Goal: Transaction & Acquisition: Purchase product/service

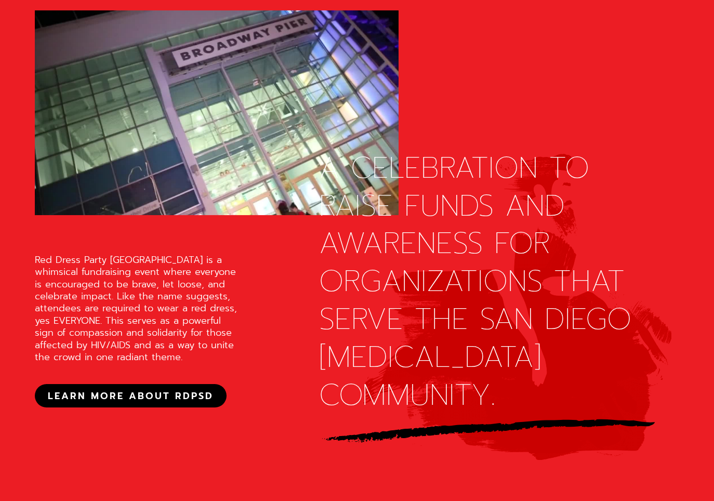
scroll to position [1404, 0]
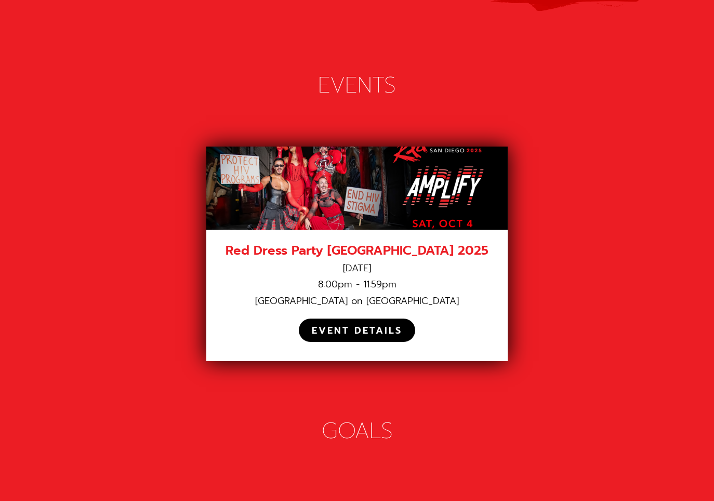
click at [379, 325] on div "EVENT DETAILS" at bounding box center [357, 331] width 90 height 12
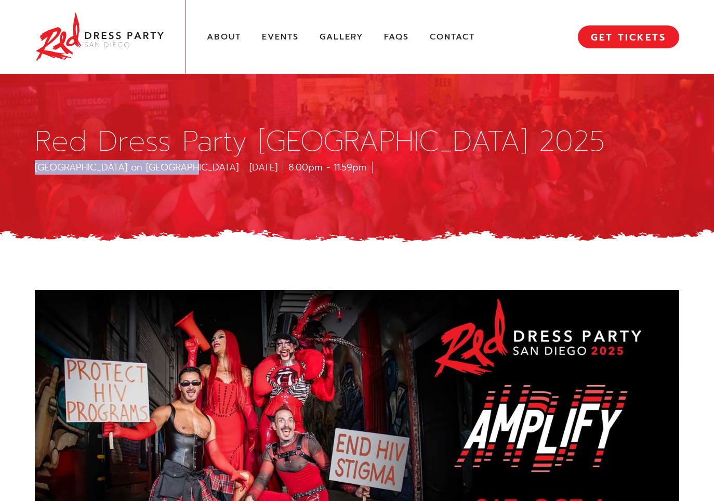
drag, startPoint x: 33, startPoint y: 168, endPoint x: 173, endPoint y: 172, distance: 140.4
click at [173, 172] on div "Red Dress Party San Diego 2025 Port Pavilion on Broadway Pier October 4, 2025 8…" at bounding box center [357, 150] width 676 height 117
copy div "[GEOGRAPHIC_DATA] on [GEOGRAPHIC_DATA]"
click at [261, 194] on div "Red Dress Party San Diego 2025 Port Pavilion on Broadway Pier October 4, 2025 8…" at bounding box center [357, 150] width 676 height 117
click at [230, 42] on link "About" at bounding box center [224, 37] width 34 height 11
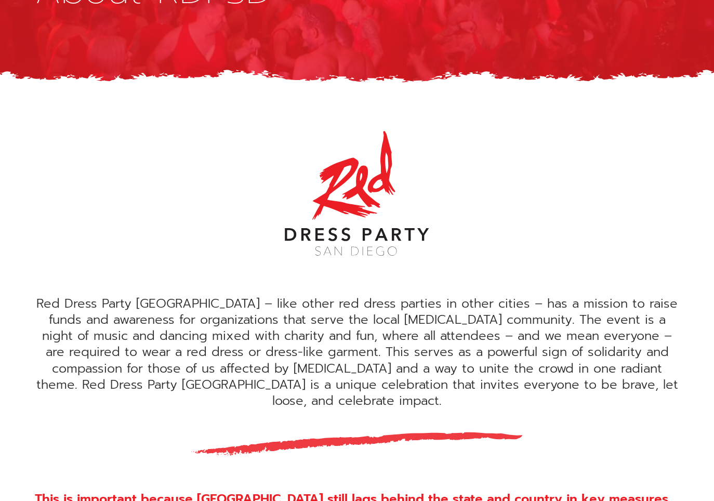
scroll to position [337, 0]
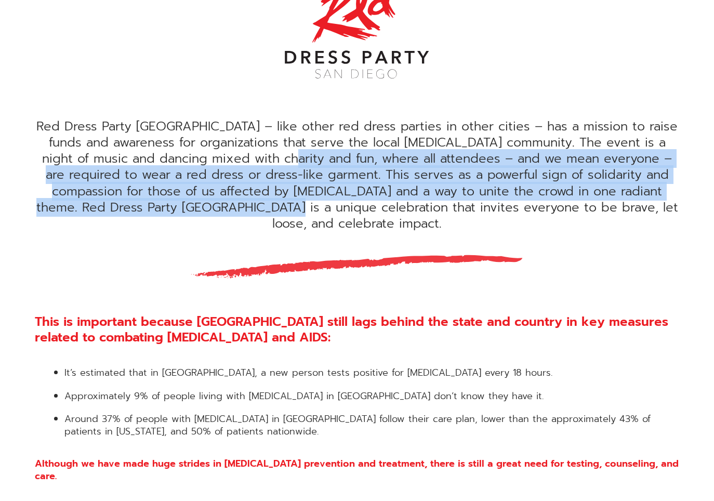
drag, startPoint x: 285, startPoint y: 163, endPoint x: 285, endPoint y: 221, distance: 57.7
click at [285, 221] on div "Red Dress Party San Diego – like other red dress parties in other cities – has …" at bounding box center [357, 210] width 676 height 544
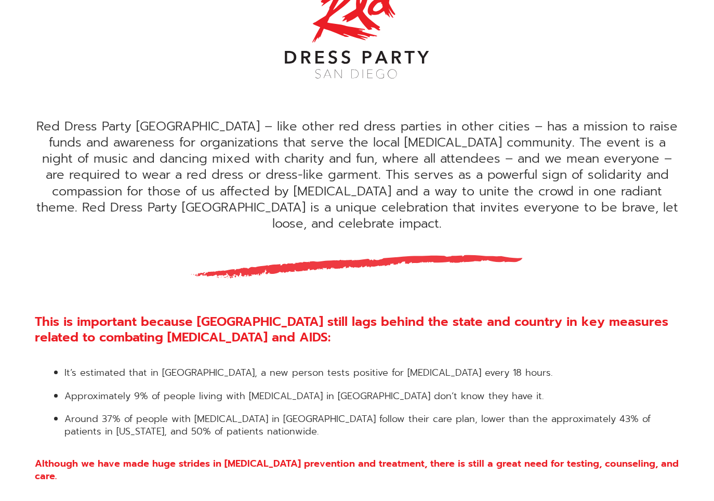
click at [285, 221] on div "Red Dress Party San Diego – like other red dress parties in other cities – has …" at bounding box center [357, 210] width 676 height 544
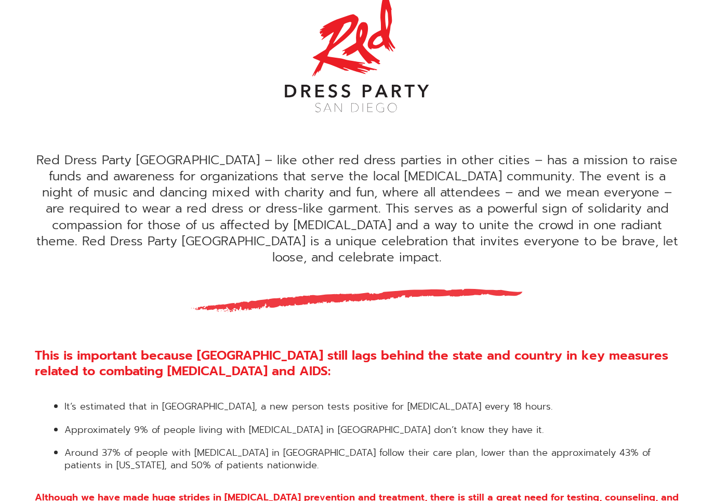
scroll to position [225, 0]
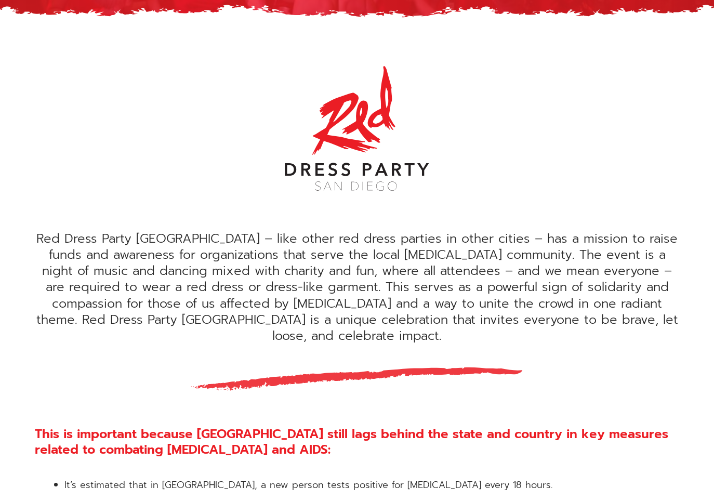
click at [488, 239] on div "Red Dress Party San Diego – like other red dress parties in other cities – has …" at bounding box center [357, 287] width 645 height 113
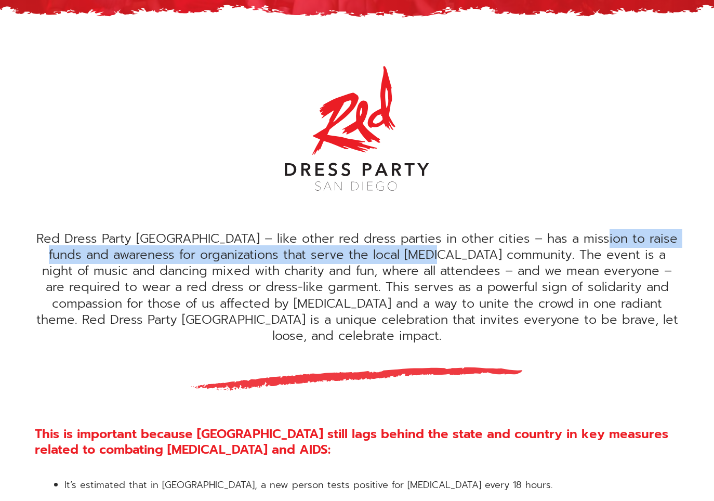
drag, startPoint x: 589, startPoint y: 240, endPoint x: 444, endPoint y: 253, distance: 146.2
click at [444, 253] on div "Red Dress Party San Diego – like other red dress parties in other cities – has …" at bounding box center [357, 287] width 645 height 113
copy div "aise funds and awareness for organizations that serve the local HIV community"
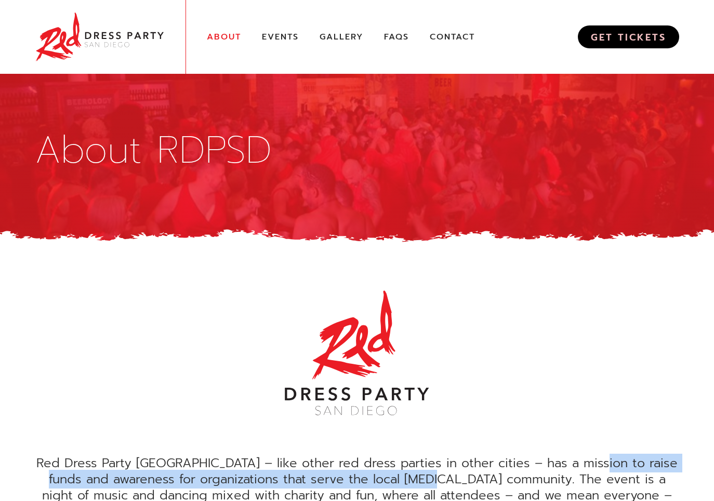
click at [657, 39] on link "GET TICKETS" at bounding box center [628, 36] width 101 height 23
